Goal: Find specific page/section: Find specific page/section

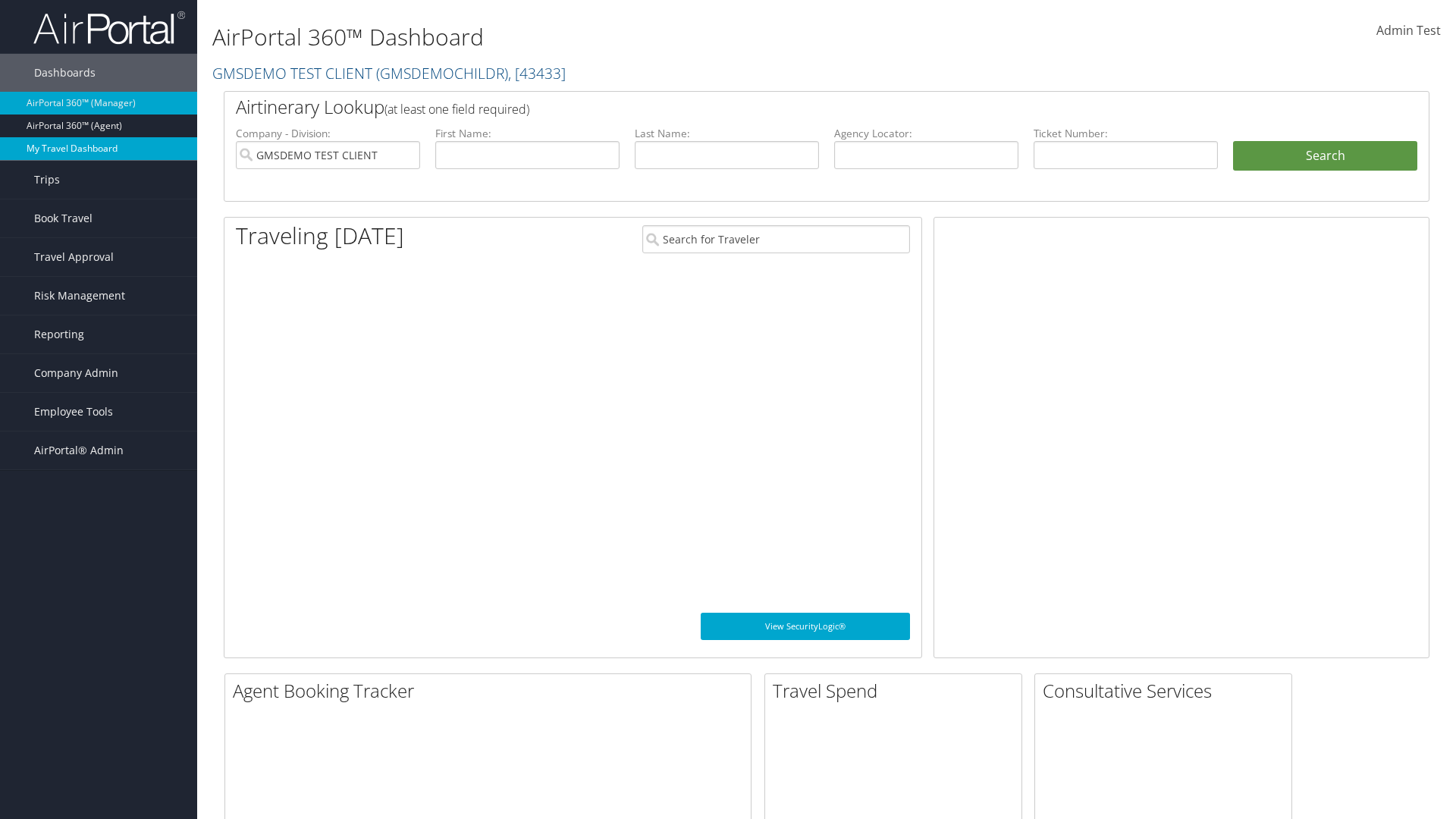
click at [98, 149] on link "My Travel Dashboard" at bounding box center [98, 148] width 197 height 23
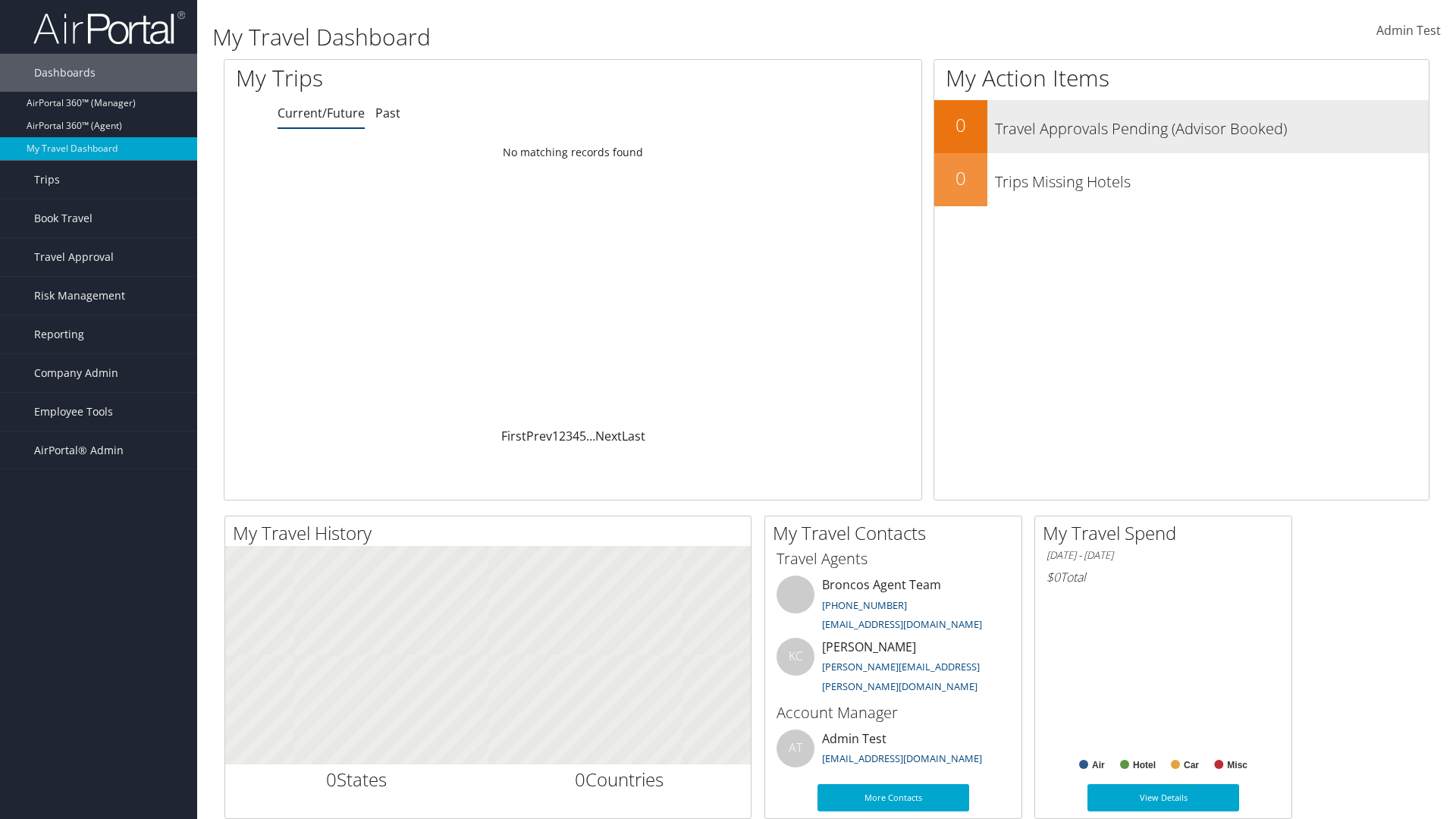
click at [1181, 126] on h3 "Travel Approvals Pending (Advisor Booked)" at bounding box center [1211, 125] width 434 height 29
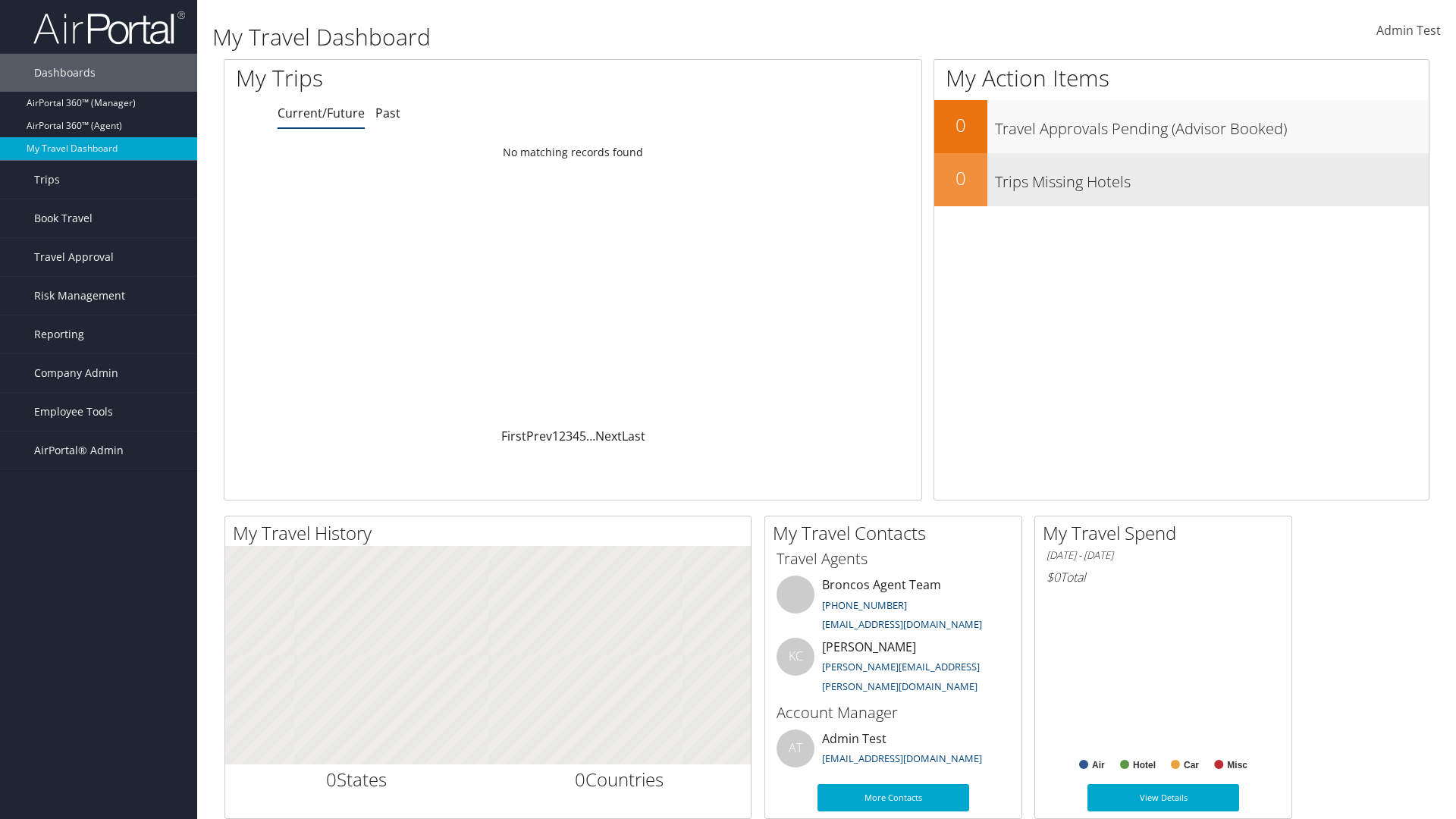
click at [1181, 180] on h3 "Trips Missing Hotels" at bounding box center [1211, 178] width 434 height 29
